Goal: Task Accomplishment & Management: Manage account settings

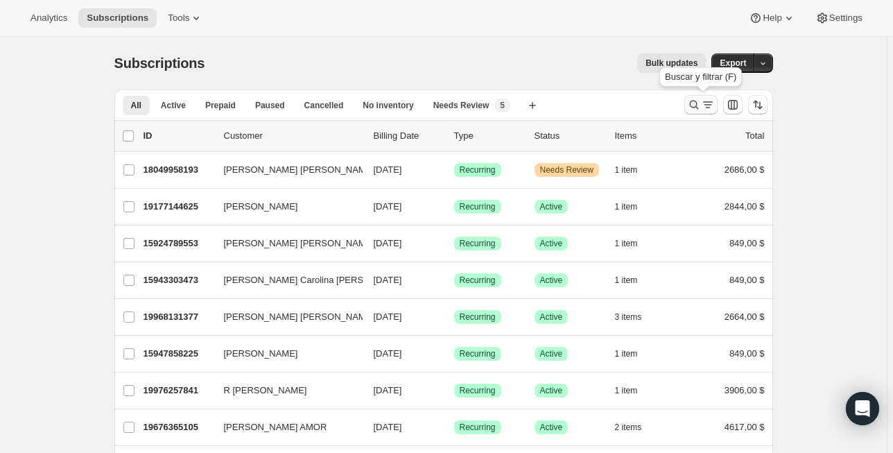
click at [699, 103] on icon "Buscar y filtrar resultados" at bounding box center [694, 105] width 9 height 9
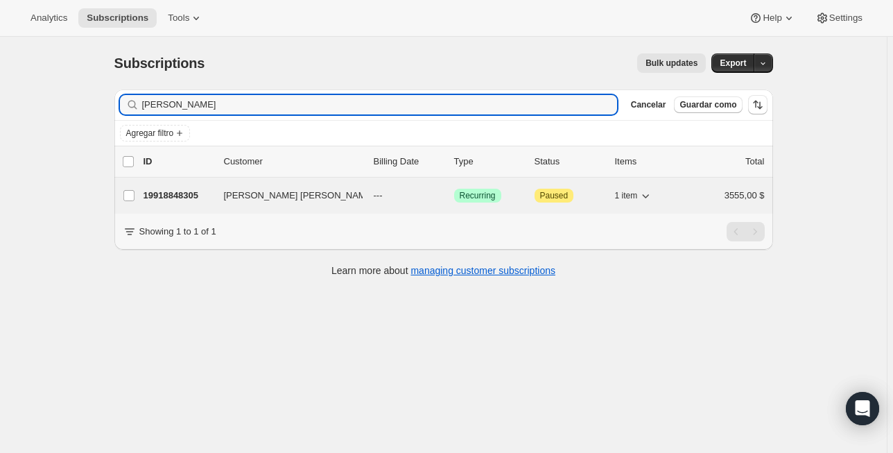
type input "[PERSON_NAME]"
click at [185, 190] on p "19918848305" at bounding box center [178, 196] width 69 height 14
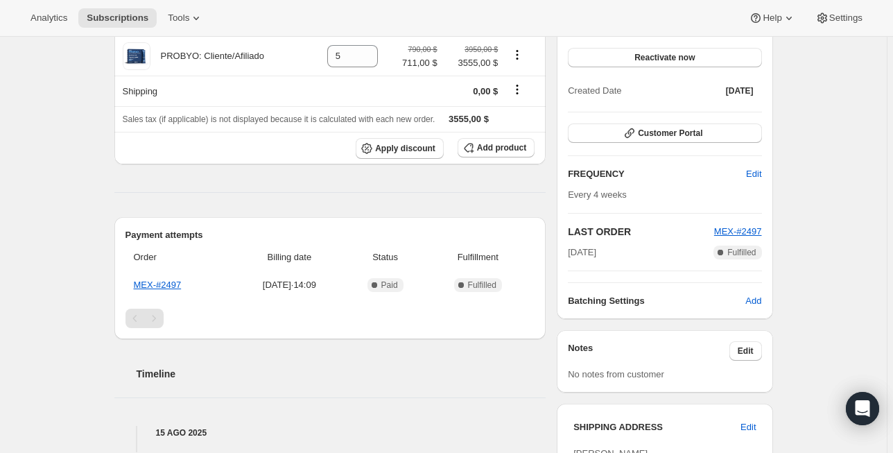
scroll to position [166, 0]
